Goal: Book appointment/travel/reservation: Register for event/course

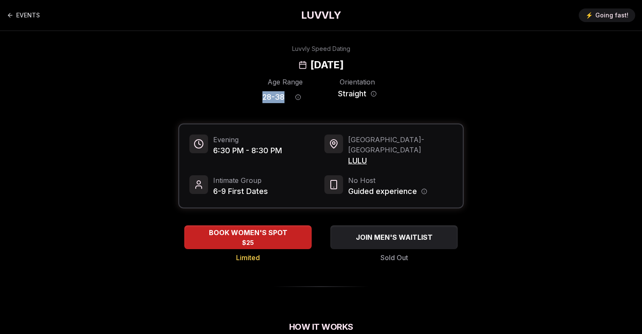
drag, startPoint x: 284, startPoint y: 97, endPoint x: 253, endPoint y: 97, distance: 31.8
click at [253, 97] on div "Age Range 28 - 38 Orientation Straight" at bounding box center [320, 92] width 285 height 30
copy span "28 - 38"
drag, startPoint x: 400, startPoint y: 63, endPoint x: 259, endPoint y: 62, distance: 141.0
click at [259, 62] on div "Luvvly Speed Dating Wednesday, August 20th" at bounding box center [321, 58] width 581 height 27
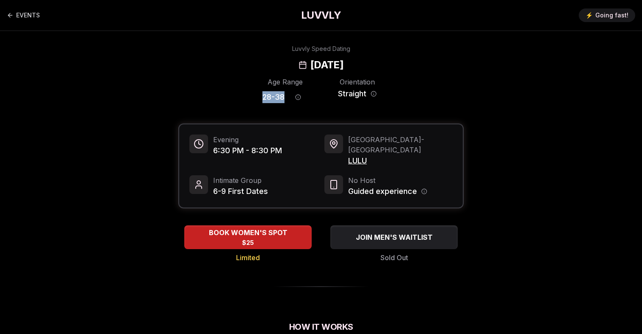
copy h2 "[DATE]"
drag, startPoint x: 399, startPoint y: 154, endPoint x: 347, endPoint y: 154, distance: 52.2
click at [347, 154] on div "Portland - [PERSON_NAME] Legion" at bounding box center [388, 151] width 128 height 32
copy span "Loyal Legion"
drag, startPoint x: 283, startPoint y: 97, endPoint x: 252, endPoint y: 97, distance: 31.4
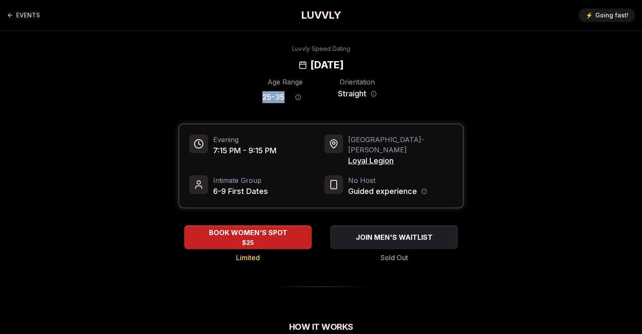
click at [252, 97] on div "Age Range 25 - 35 Orientation Straight" at bounding box center [320, 92] width 285 height 30
copy span "25 - 35"
drag, startPoint x: 394, startPoint y: 65, endPoint x: 261, endPoint y: 64, distance: 133.3
click at [261, 64] on div "Luvvly Speed Dating Thursday, August 21st" at bounding box center [321, 58] width 581 height 27
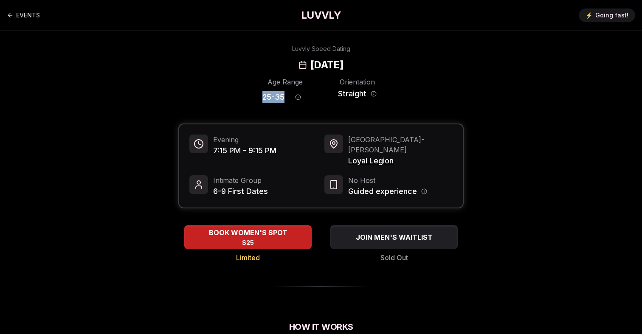
copy h2 "Thursday, August 21st"
drag, startPoint x: 397, startPoint y: 151, endPoint x: 345, endPoint y: 152, distance: 52.2
click at [346, 152] on div "Portland - Buckman Loyal Legion" at bounding box center [388, 151] width 128 height 32
copy span "Loyal Legion"
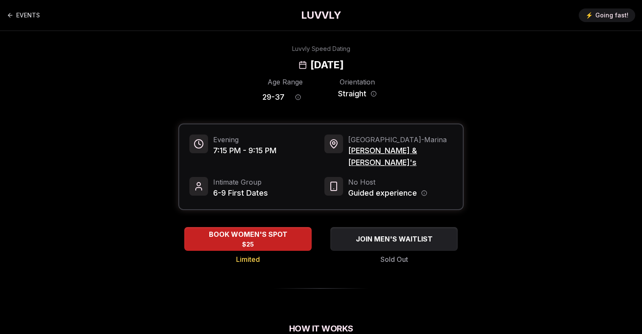
drag, startPoint x: 264, startPoint y: 65, endPoint x: 420, endPoint y: 65, distance: 155.4
click at [420, 65] on div "Luvvly Speed Dating [DATE]" at bounding box center [321, 58] width 581 height 27
copy h2 "[DATE]"
drag, startPoint x: 410, startPoint y: 150, endPoint x: 349, endPoint y: 150, distance: 60.7
click at [349, 150] on span "Rick & Roxy's" at bounding box center [400, 157] width 104 height 24
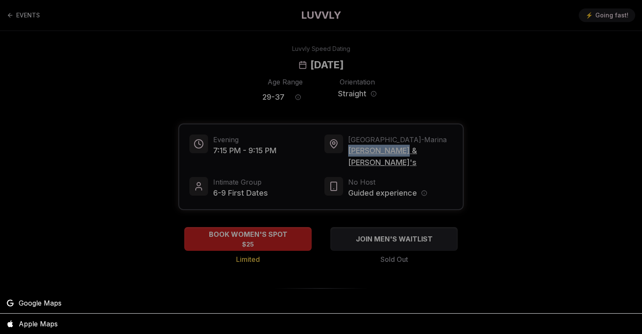
copy span "Rick & Roxy's"
click at [312, 124] on div at bounding box center [321, 167] width 642 height 334
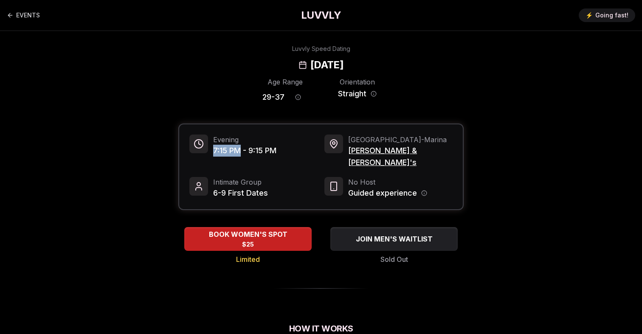
drag, startPoint x: 241, startPoint y: 150, endPoint x: 211, endPoint y: 150, distance: 30.1
click at [211, 150] on div "Evening 7:15 PM - 9:15 PM" at bounding box center [253, 152] width 128 height 34
copy span "7:15 PM"
drag, startPoint x: 284, startPoint y: 95, endPoint x: 259, endPoint y: 95, distance: 25.9
click at [259, 95] on div "Age Range 29 - 37 Orientation Straight" at bounding box center [320, 92] width 285 height 30
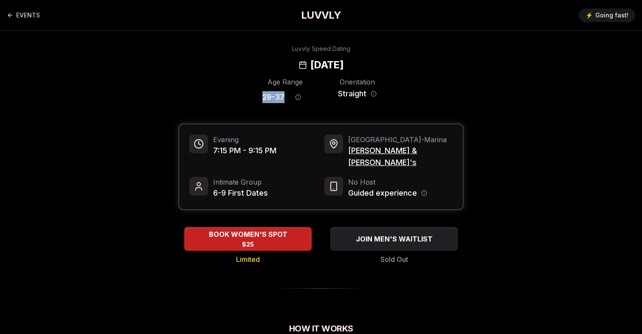
copy span "29 - 37"
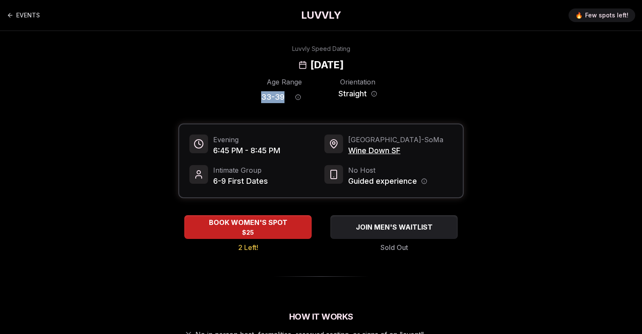
drag, startPoint x: 286, startPoint y: 96, endPoint x: 256, endPoint y: 99, distance: 29.4
click at [256, 99] on div "Age Range 33 - 39 Orientation Straight" at bounding box center [320, 92] width 285 height 30
copy span "33 - 39"
drag, startPoint x: 400, startPoint y: 65, endPoint x: 249, endPoint y: 65, distance: 151.2
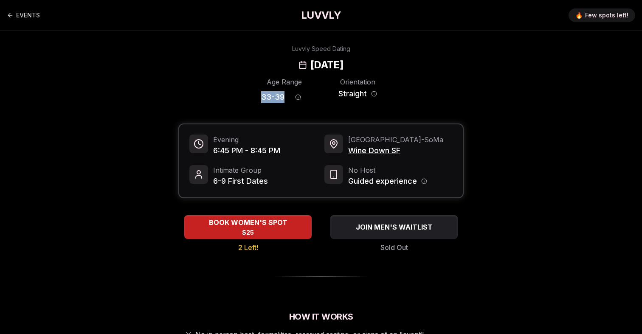
click at [249, 65] on div "Luvvly Speed Dating [DATE]" at bounding box center [321, 58] width 581 height 27
copy h2 "[DATE]"
drag, startPoint x: 245, startPoint y: 151, endPoint x: 212, endPoint y: 151, distance: 32.7
click at [212, 151] on div "Evening 6:45 PM - 8:45 PM" at bounding box center [253, 146] width 128 height 22
copy span "6:45 PM"
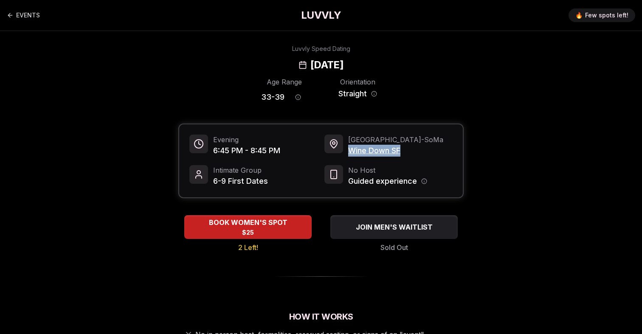
drag, startPoint x: 404, startPoint y: 154, endPoint x: 346, endPoint y: 154, distance: 58.2
click at [346, 154] on div "San Francisco - SoMa Wine Down SF" at bounding box center [388, 146] width 128 height 22
copy span "Wine Down SF"
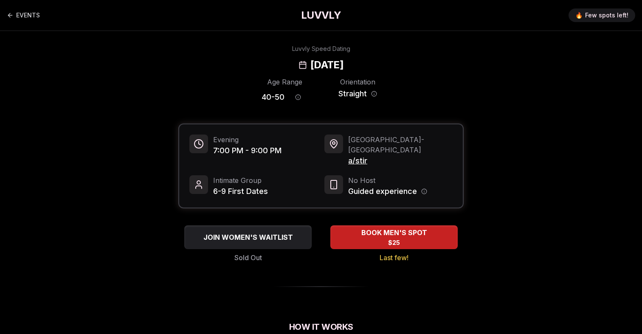
drag, startPoint x: 414, startPoint y: 64, endPoint x: 248, endPoint y: 64, distance: 165.6
click at [248, 64] on div "Luvvly Speed Dating Wednesday, August 20th" at bounding box center [321, 58] width 581 height 27
copy h2 "Wednesday, August 20th"
drag, startPoint x: 374, startPoint y: 150, endPoint x: 347, endPoint y: 150, distance: 27.2
click at [347, 150] on div "Seattle - Cap Hill a/stir" at bounding box center [388, 151] width 128 height 32
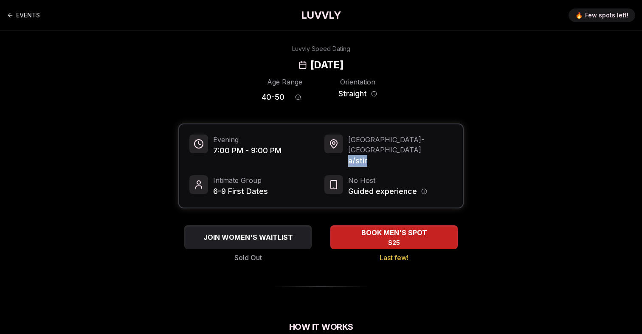
copy span "a/stir"
click at [358, 155] on span "a/stir" at bounding box center [400, 161] width 104 height 12
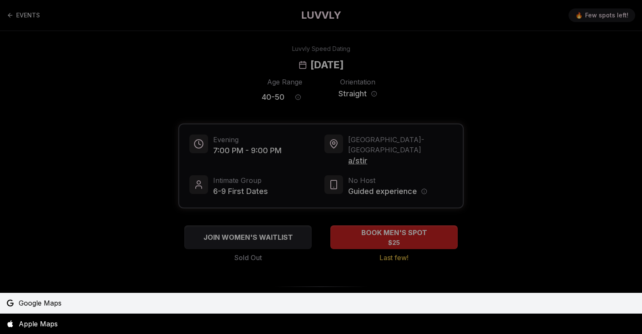
click at [63, 302] on link "Google Maps" at bounding box center [321, 303] width 642 height 20
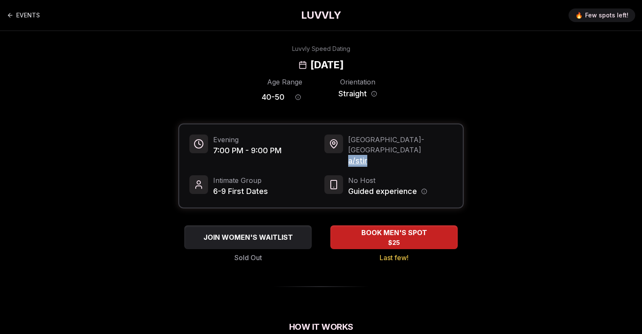
drag, startPoint x: 383, startPoint y: 157, endPoint x: 346, endPoint y: 149, distance: 36.9
click at [346, 149] on div "Evening 7:00 PM - 9:00 PM Seattle - Cap Hill a/stir Intimate Group 6-9 First Da…" at bounding box center [321, 165] width 284 height 83
copy span "a/stir"
click at [310, 67] on h2 "Wednesday, August 20th" at bounding box center [326, 65] width 33 height 14
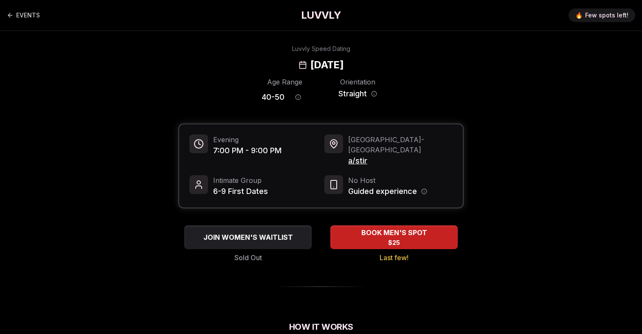
drag, startPoint x: 324, startPoint y: 66, endPoint x: 241, endPoint y: 65, distance: 82.4
click at [242, 65] on div "Luvvly Speed Dating Wednesday, August 20th" at bounding box center [321, 58] width 581 height 27
copy h2 "Wednesday,"
drag, startPoint x: 285, startPoint y: 96, endPoint x: 251, endPoint y: 96, distance: 33.5
click at [251, 96] on div "Age Range 40 - 50 Orientation Straight" at bounding box center [320, 92] width 285 height 30
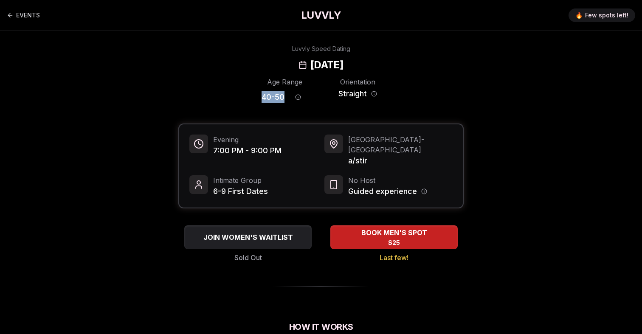
copy span "40 - 50"
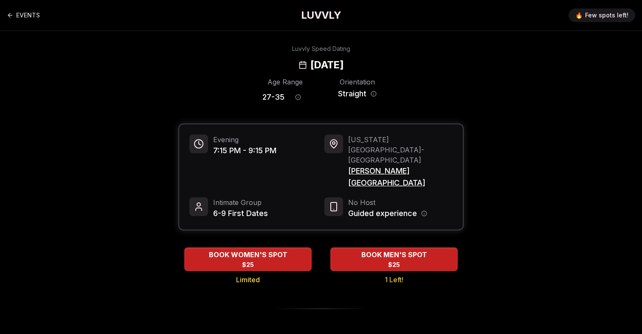
drag, startPoint x: 391, startPoint y: 66, endPoint x: 266, endPoint y: 66, distance: 124.8
click at [266, 66] on div "Luvvly Speed Dating [DATE]" at bounding box center [321, 58] width 581 height 27
copy h2 "[DATE]"
drag, startPoint x: 391, startPoint y: 149, endPoint x: 348, endPoint y: 149, distance: 42.9
click at [348, 149] on div "[US_STATE][GEOGRAPHIC_DATA] - [GEOGRAPHIC_DATA] [PERSON_NAME][GEOGRAPHIC_DATA]" at bounding box center [388, 162] width 128 height 54
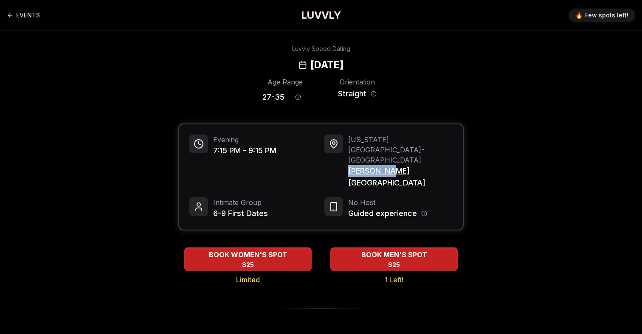
copy span "[PERSON_NAME][GEOGRAPHIC_DATA]"
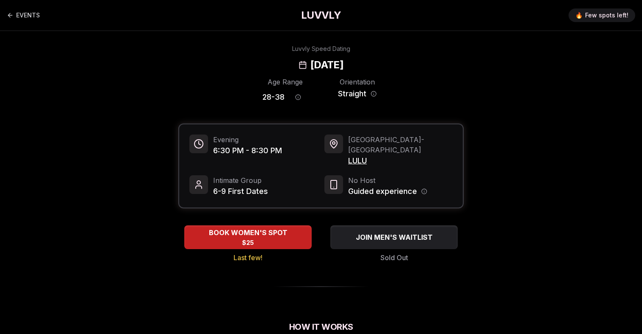
drag, startPoint x: 390, startPoint y: 65, endPoint x: 260, endPoint y: 65, distance: 130.4
click at [260, 65] on div "Luvvly Speed Dating Thursday, August 21st" at bounding box center [321, 58] width 581 height 27
copy h2 "[DATE]"
drag, startPoint x: 211, startPoint y: 150, endPoint x: 243, endPoint y: 150, distance: 31.4
click at [243, 150] on div "Evening 6:30 PM - 8:30 PM" at bounding box center [253, 151] width 128 height 32
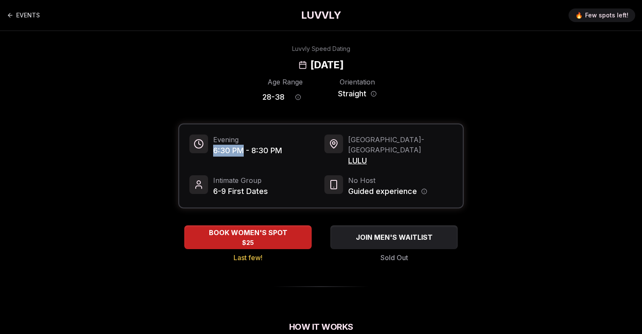
copy span "6:30 PM"
drag, startPoint x: 369, startPoint y: 151, endPoint x: 348, endPoint y: 151, distance: 20.8
click at [348, 155] on span "LULU" at bounding box center [400, 161] width 104 height 12
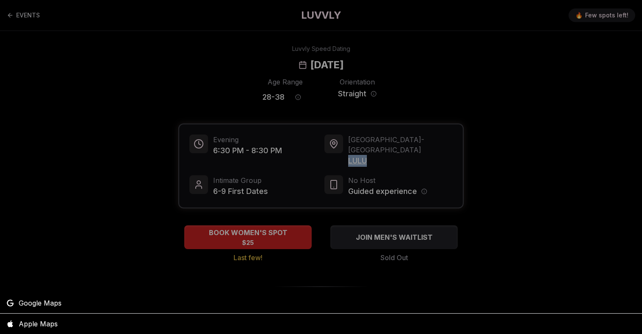
copy span "LULU"
click at [455, 63] on div at bounding box center [321, 167] width 642 height 334
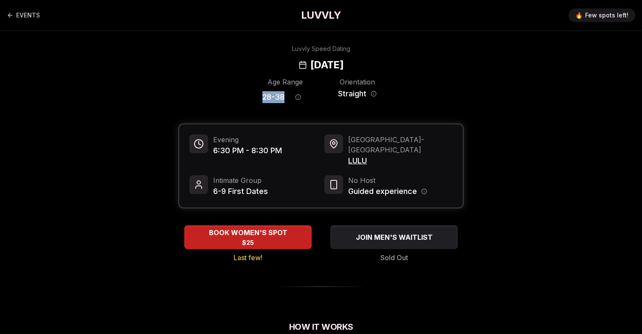
drag, startPoint x: 259, startPoint y: 96, endPoint x: 285, endPoint y: 98, distance: 26.4
click at [285, 97] on div "Age Range 28 - 38 Orientation Straight" at bounding box center [320, 92] width 285 height 30
copy span "28 - 38"
